Goal: Find specific page/section: Find specific page/section

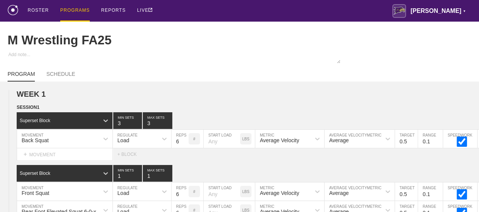
click at [72, 9] on div "PROGRAMS" at bounding box center [75, 11] width 30 height 22
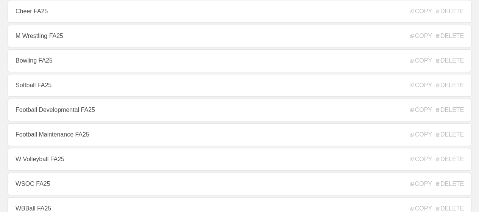
scroll to position [227, 0]
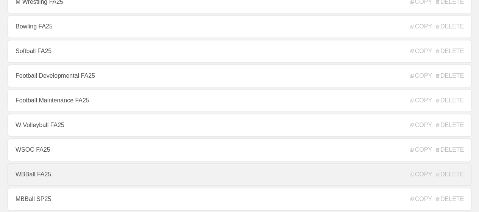
click at [40, 180] on link "WBBall FA25" at bounding box center [240, 174] width 464 height 23
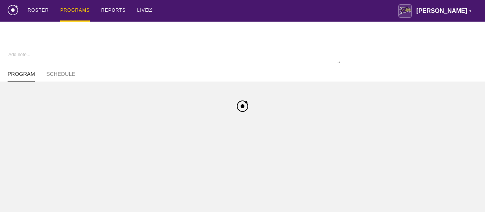
type textarea "x"
type input "WBBall FA25"
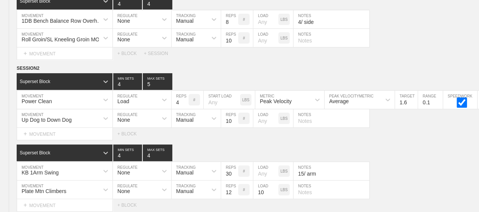
scroll to position [5979, 0]
